Goal: Information Seeking & Learning: Learn about a topic

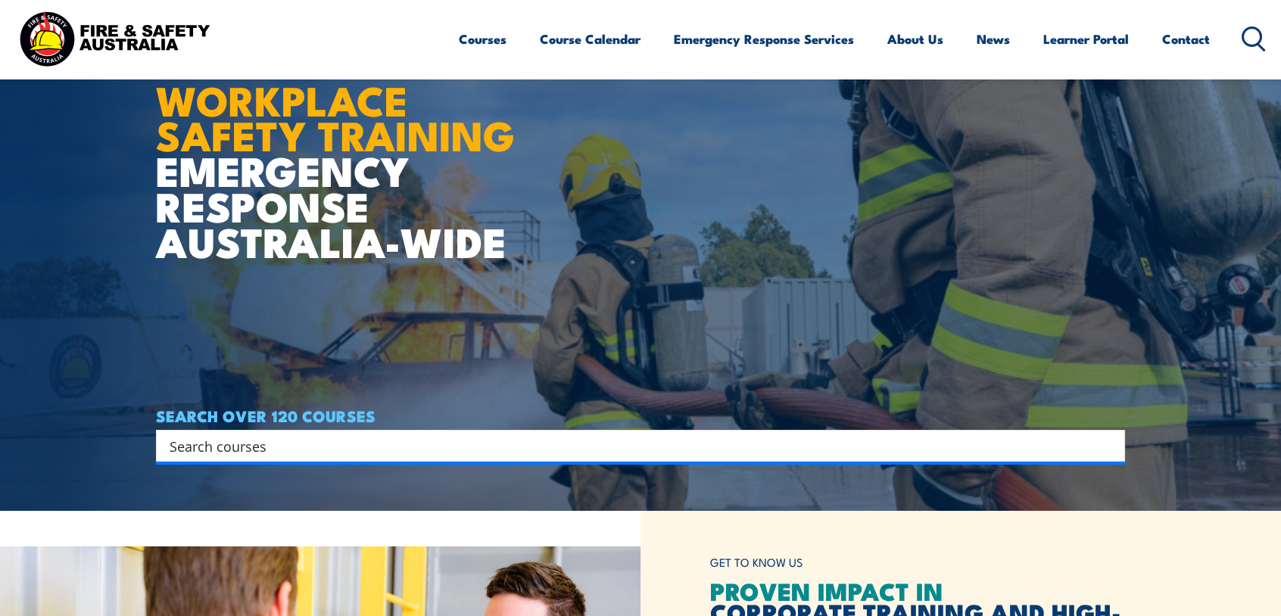
scroll to position [76, 0]
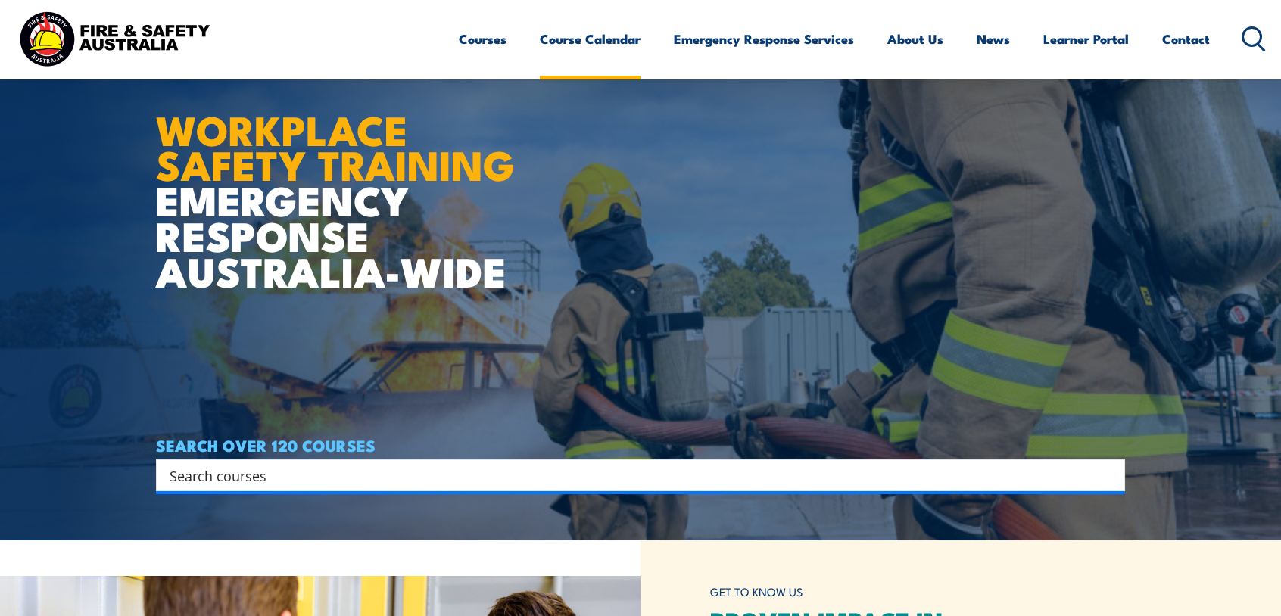
click at [595, 39] on link "Course Calendar" at bounding box center [590, 39] width 101 height 40
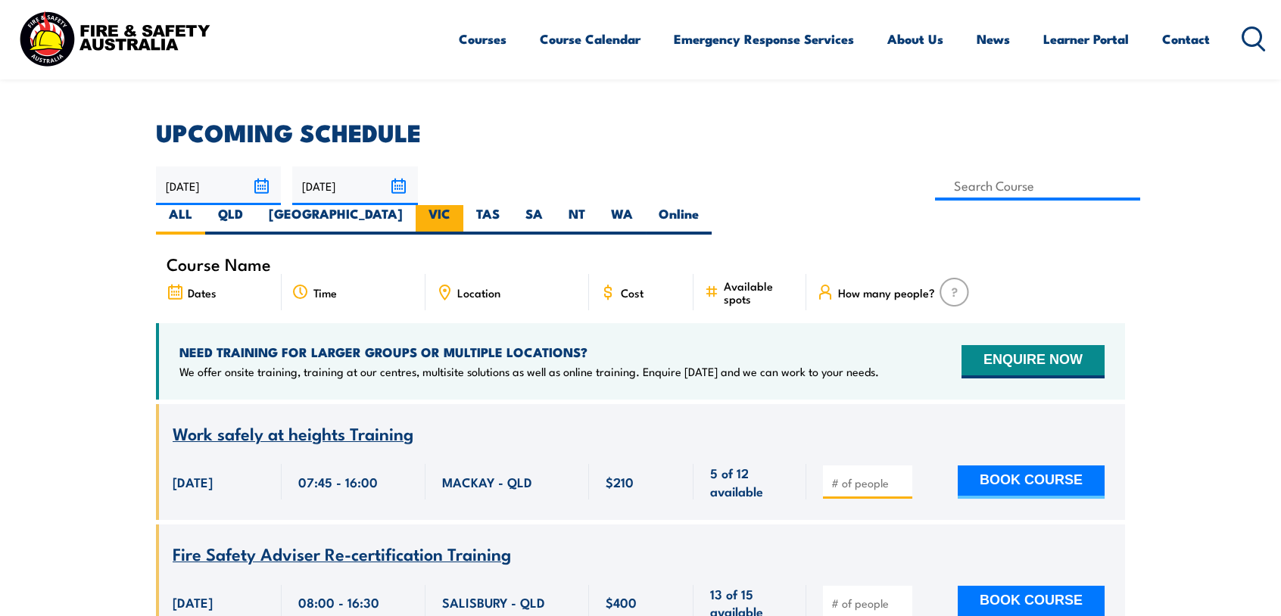
click at [463, 205] on label "VIC" at bounding box center [440, 220] width 48 height 30
click at [460, 205] on input "VIC" at bounding box center [456, 210] width 10 height 10
radio input "true"
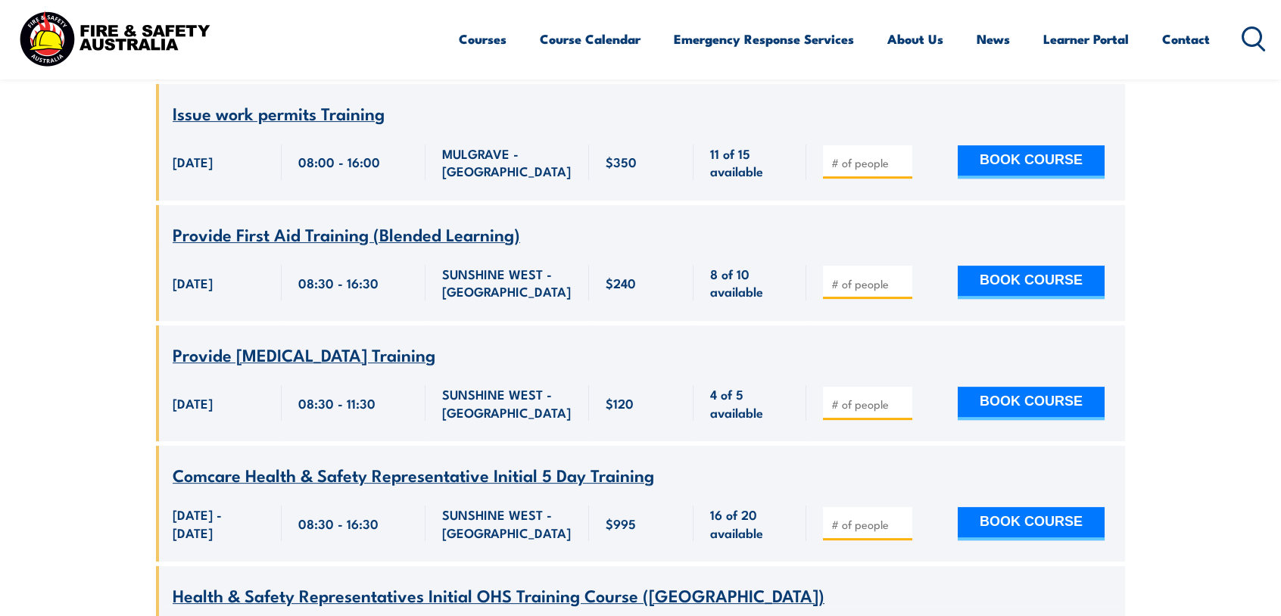
scroll to position [4209, 0]
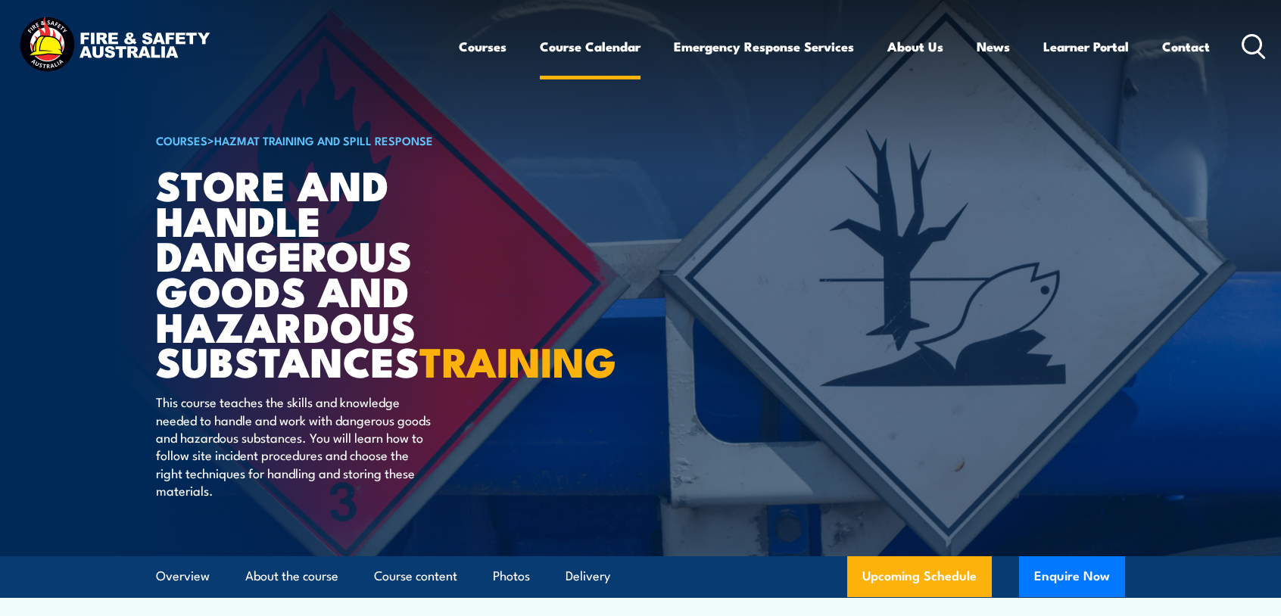
click at [578, 47] on link "Course Calendar" at bounding box center [590, 47] width 101 height 40
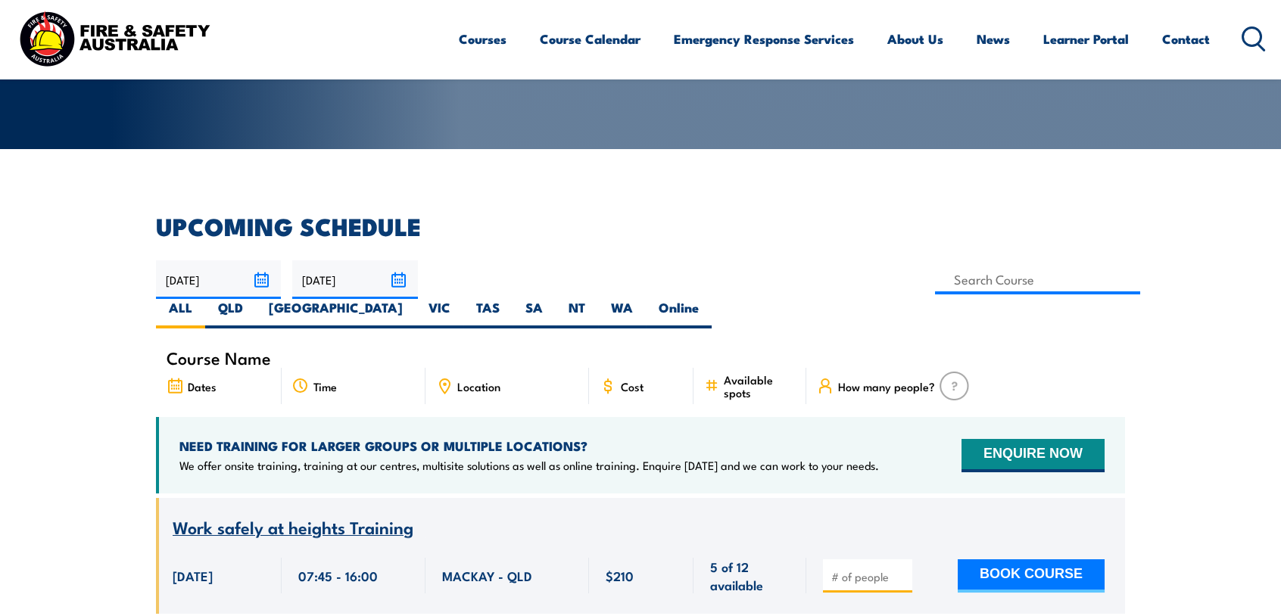
scroll to position [303, 0]
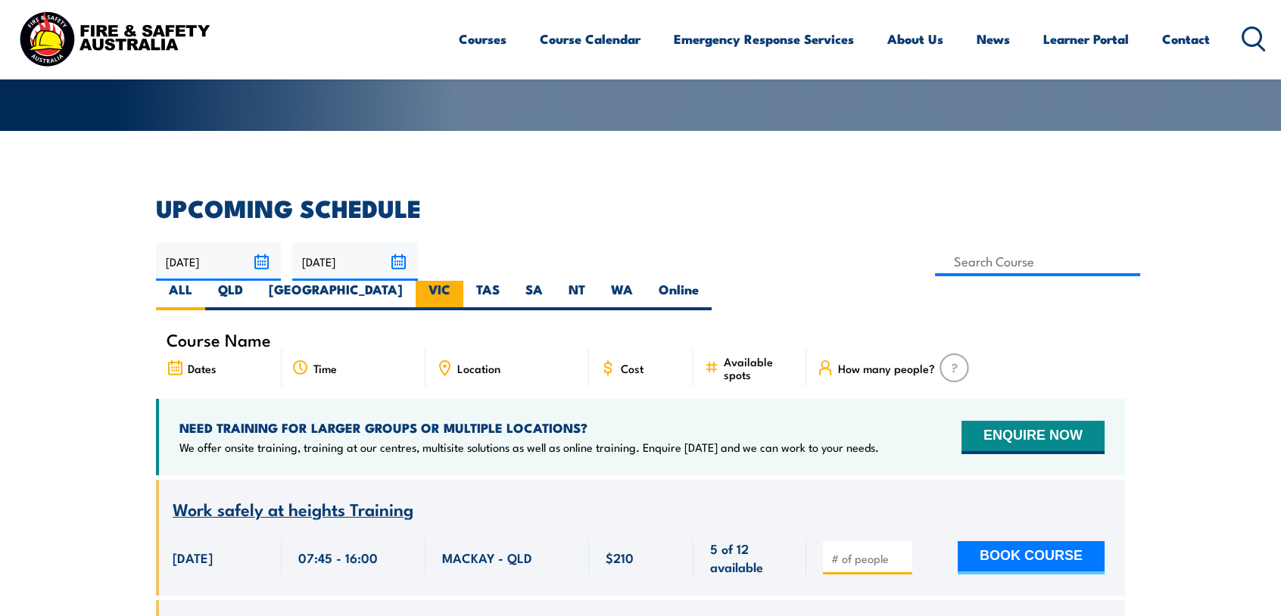
click at [463, 281] on label "VIC" at bounding box center [440, 296] width 48 height 30
click at [460, 281] on input "VIC" at bounding box center [456, 286] width 10 height 10
radio input "true"
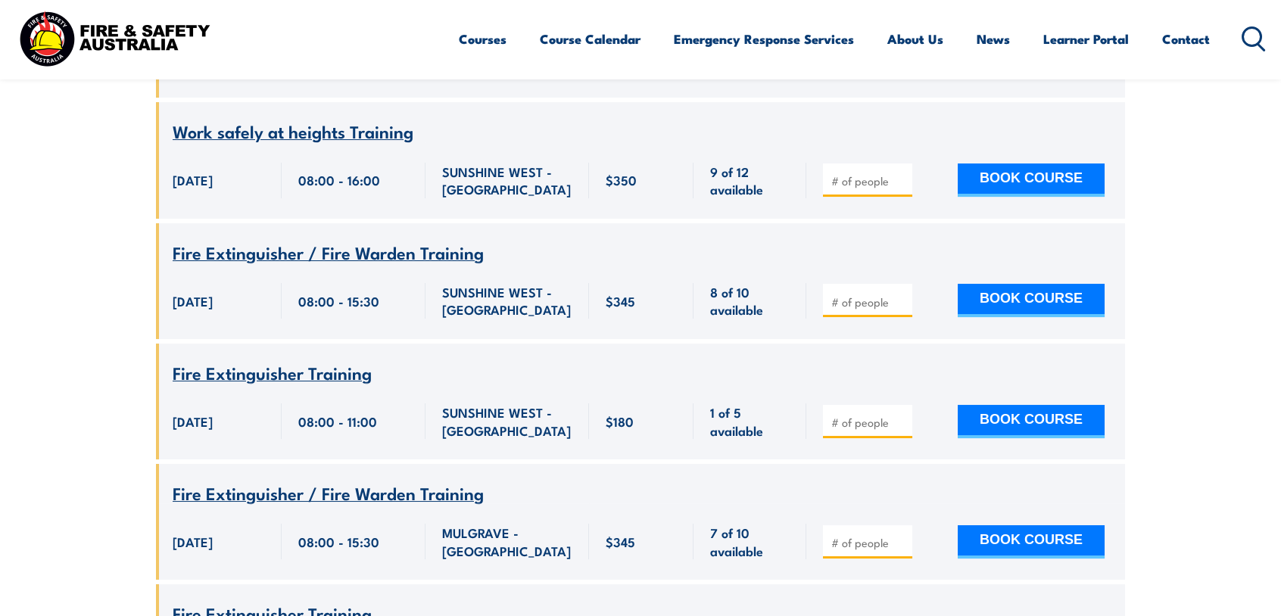
scroll to position [1408, 0]
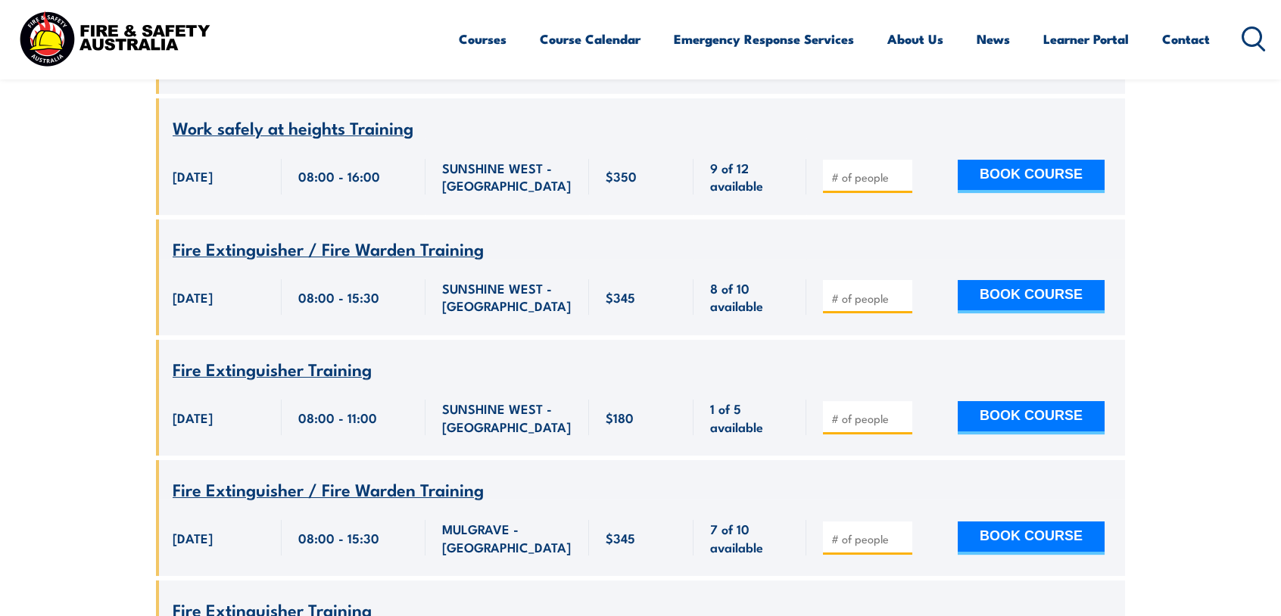
click at [386, 235] on span "Fire Extinguisher / Fire Warden Training" at bounding box center [328, 248] width 311 height 26
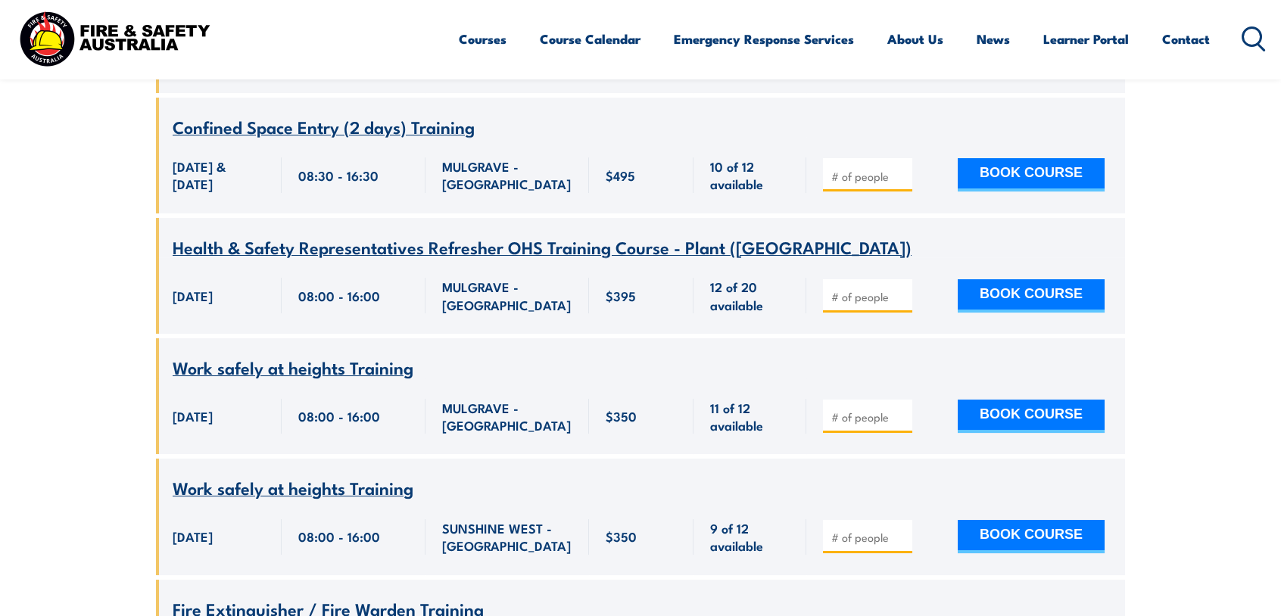
scroll to position [1029, 0]
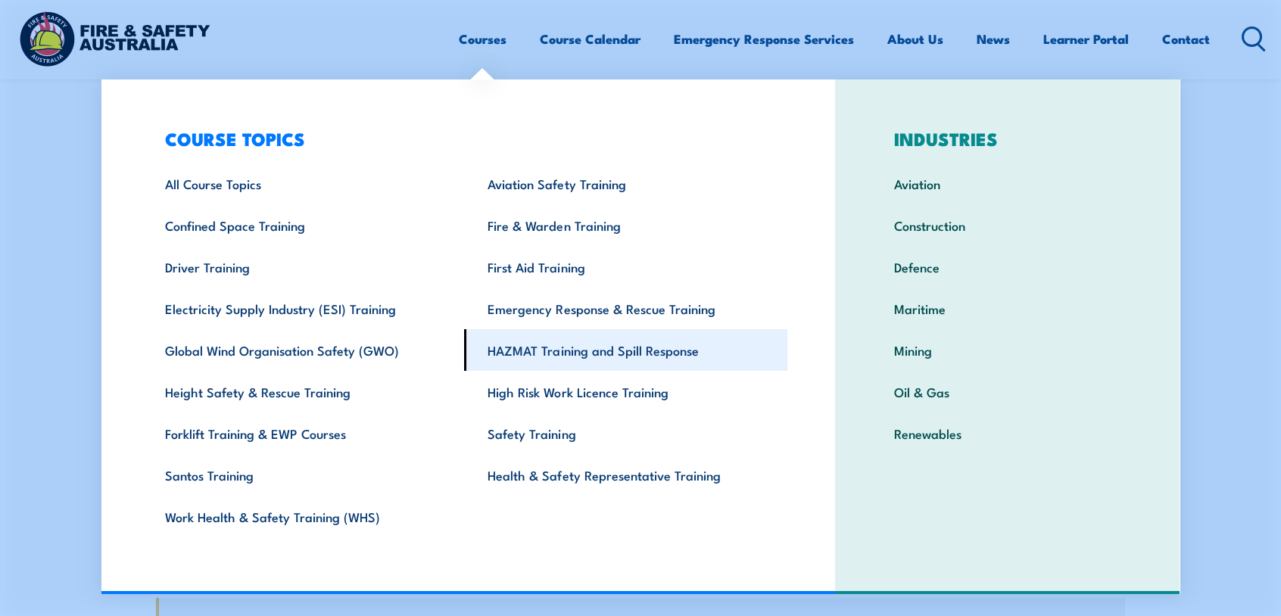
click at [520, 346] on link "HAZMAT Training and Spill Response" at bounding box center [625, 350] width 323 height 42
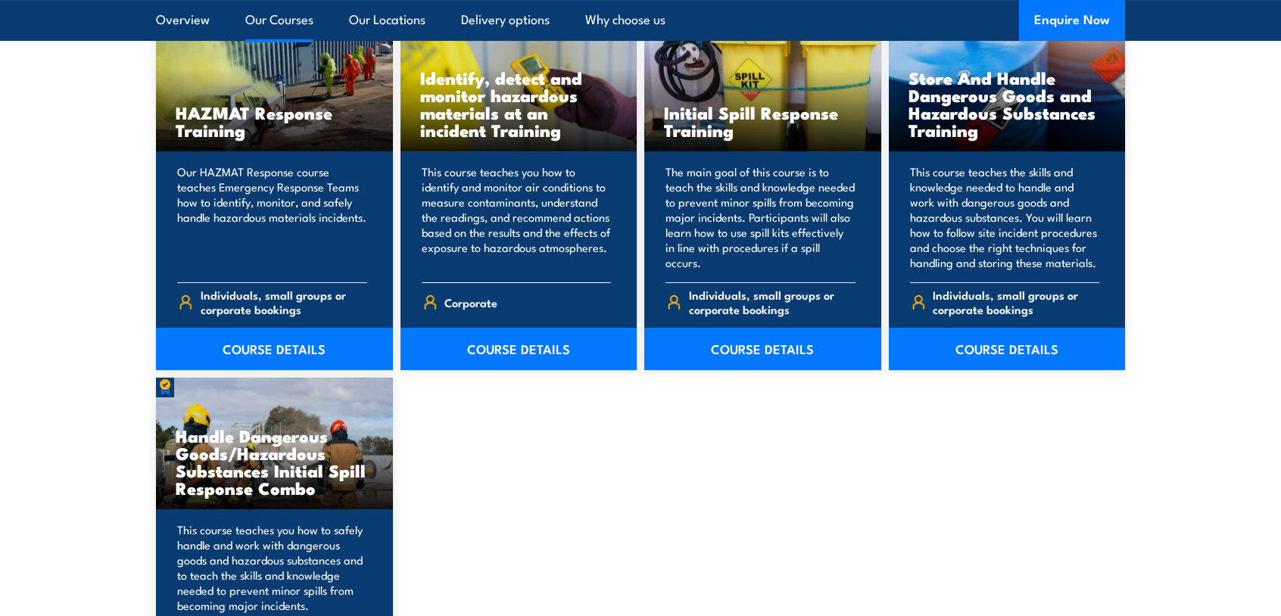
scroll to position [1287, 0]
